Goal: Information Seeking & Learning: Compare options

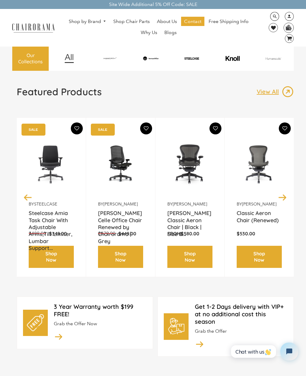
click at [0, 0] on img at bounding box center [0, 0] width 0 height 0
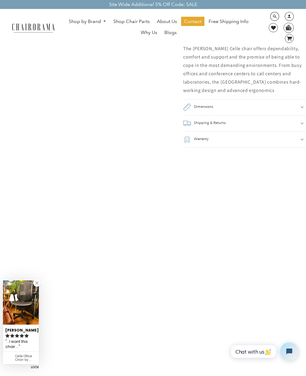
scroll to position [406, 0]
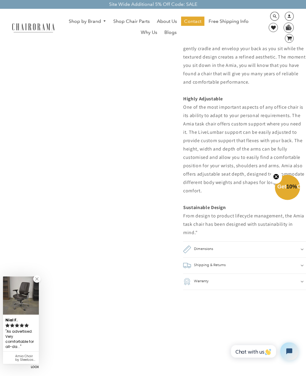
scroll to position [596, 0]
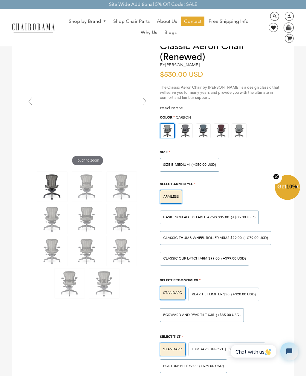
scroll to position [17, 0]
